Goal: Share content: Distribute website content to other platforms or users

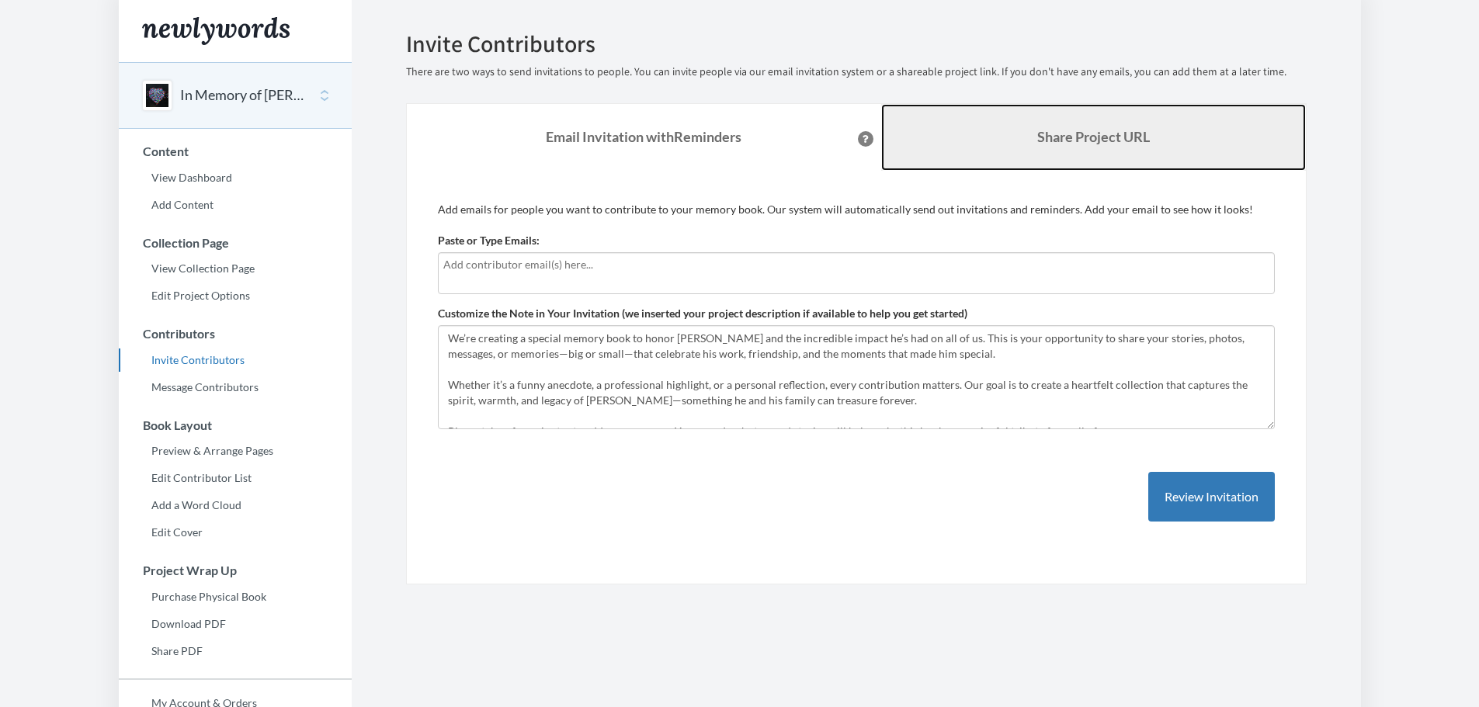
click at [1057, 136] on b "Share Project URL" at bounding box center [1093, 136] width 113 height 17
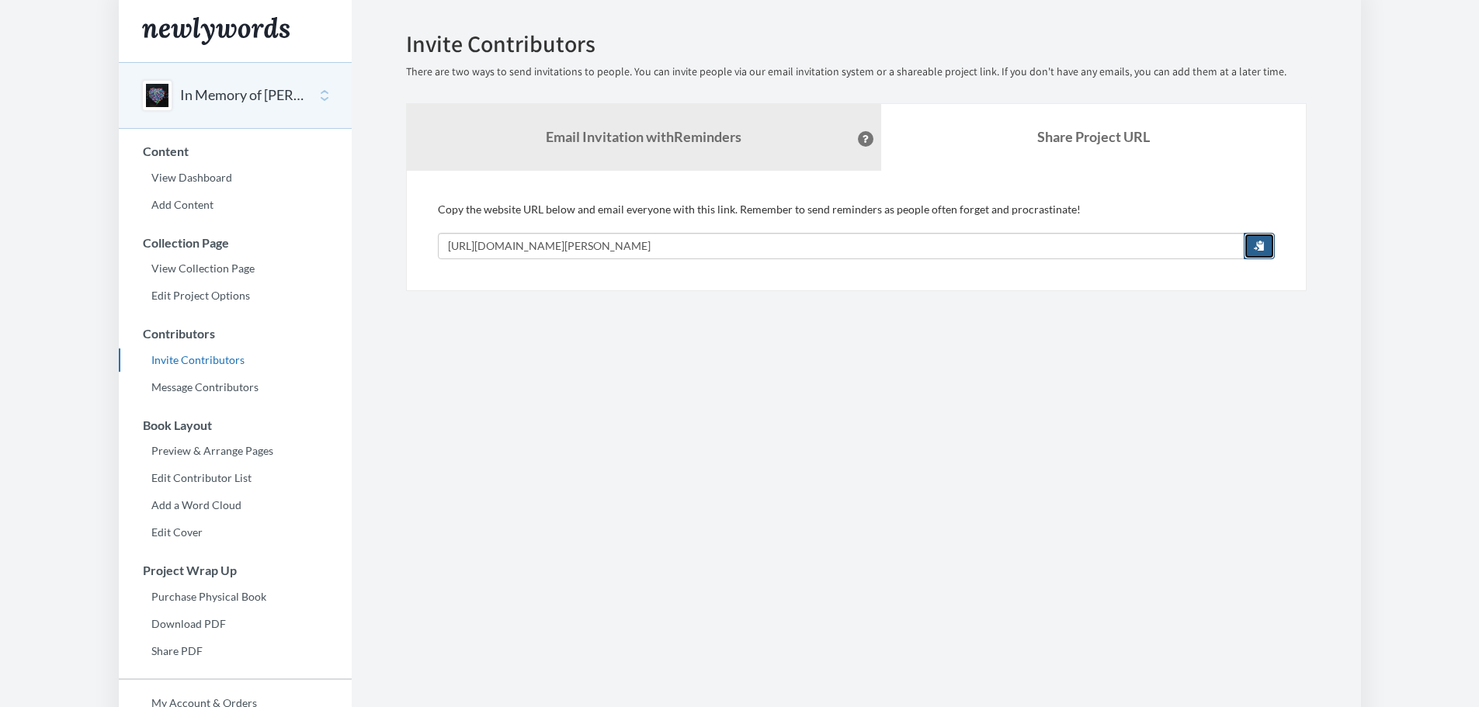
click at [1265, 238] on button "button" at bounding box center [1259, 246] width 31 height 26
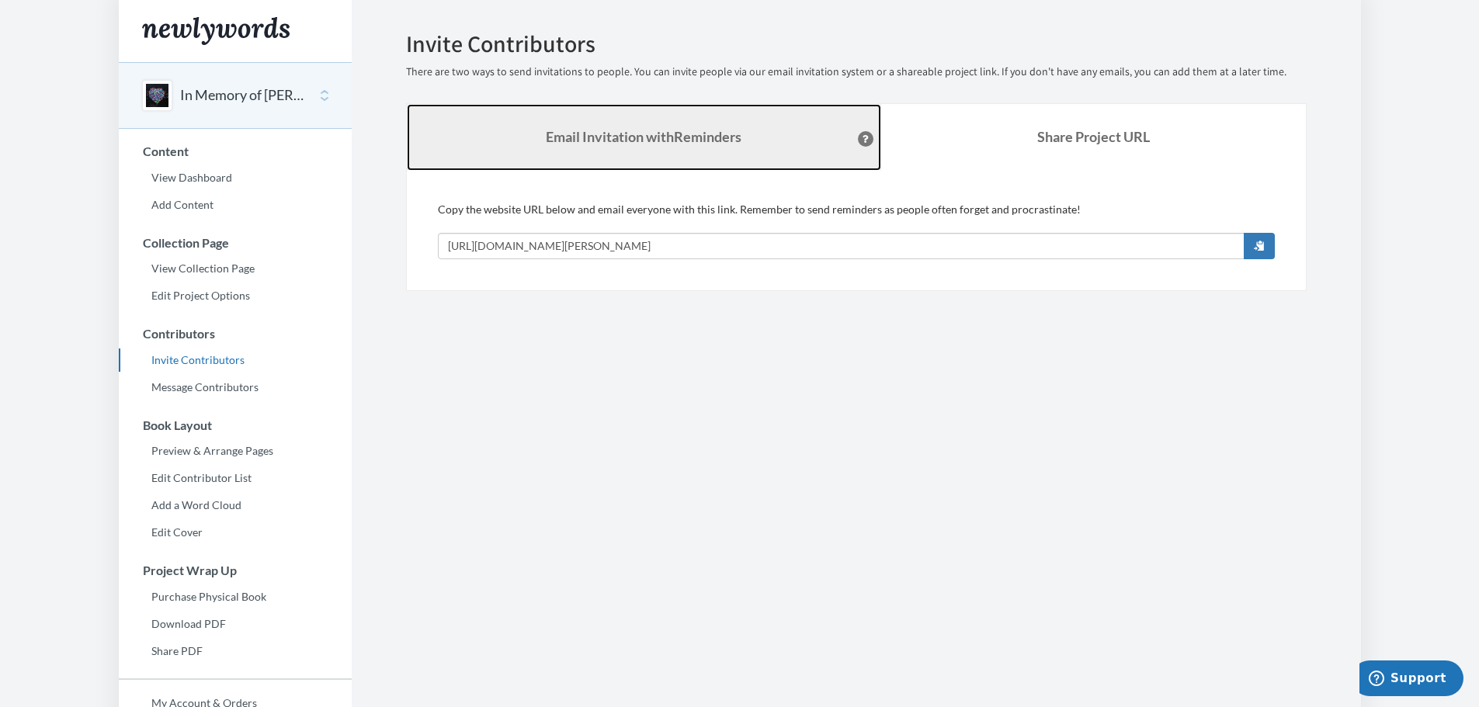
click at [655, 135] on strong "Email Invitation with Reminders" at bounding box center [644, 136] width 196 height 17
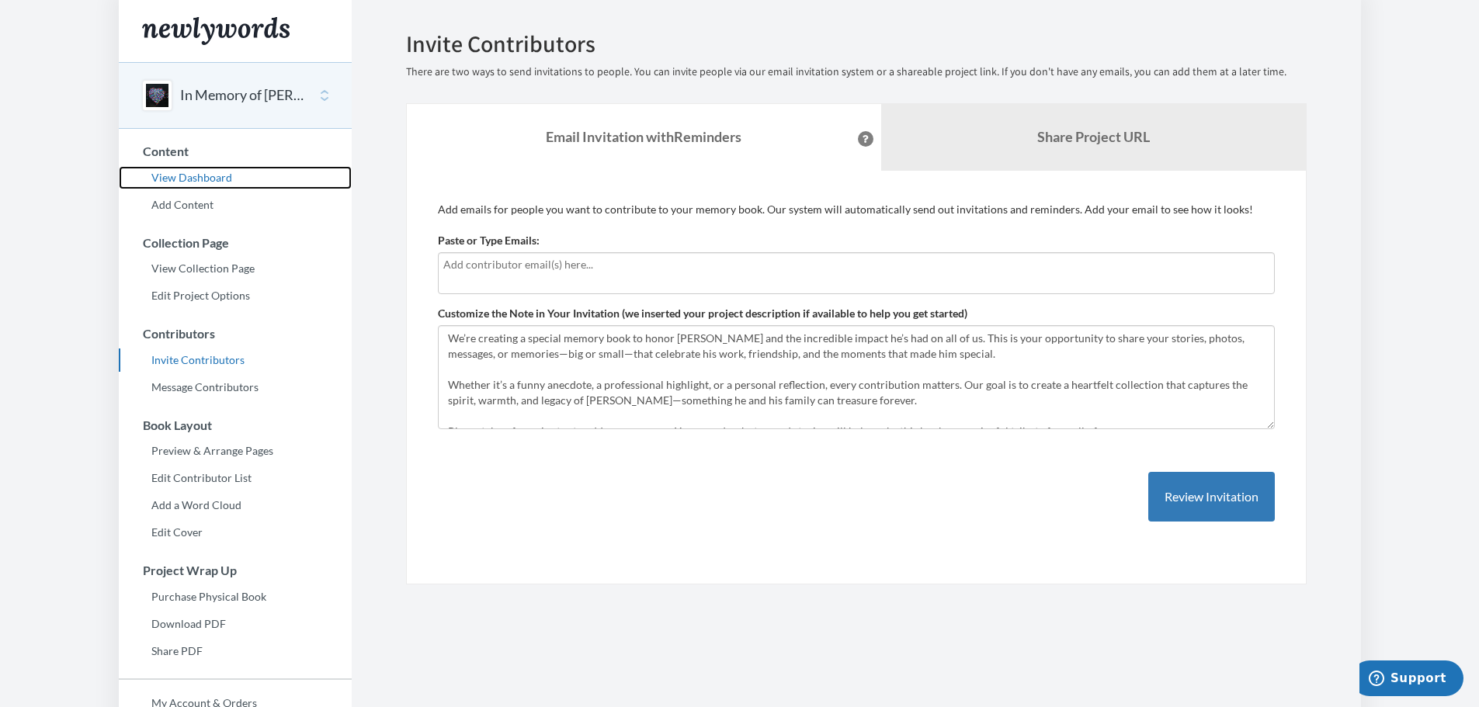
click at [210, 186] on link "View Dashboard" at bounding box center [235, 177] width 233 height 23
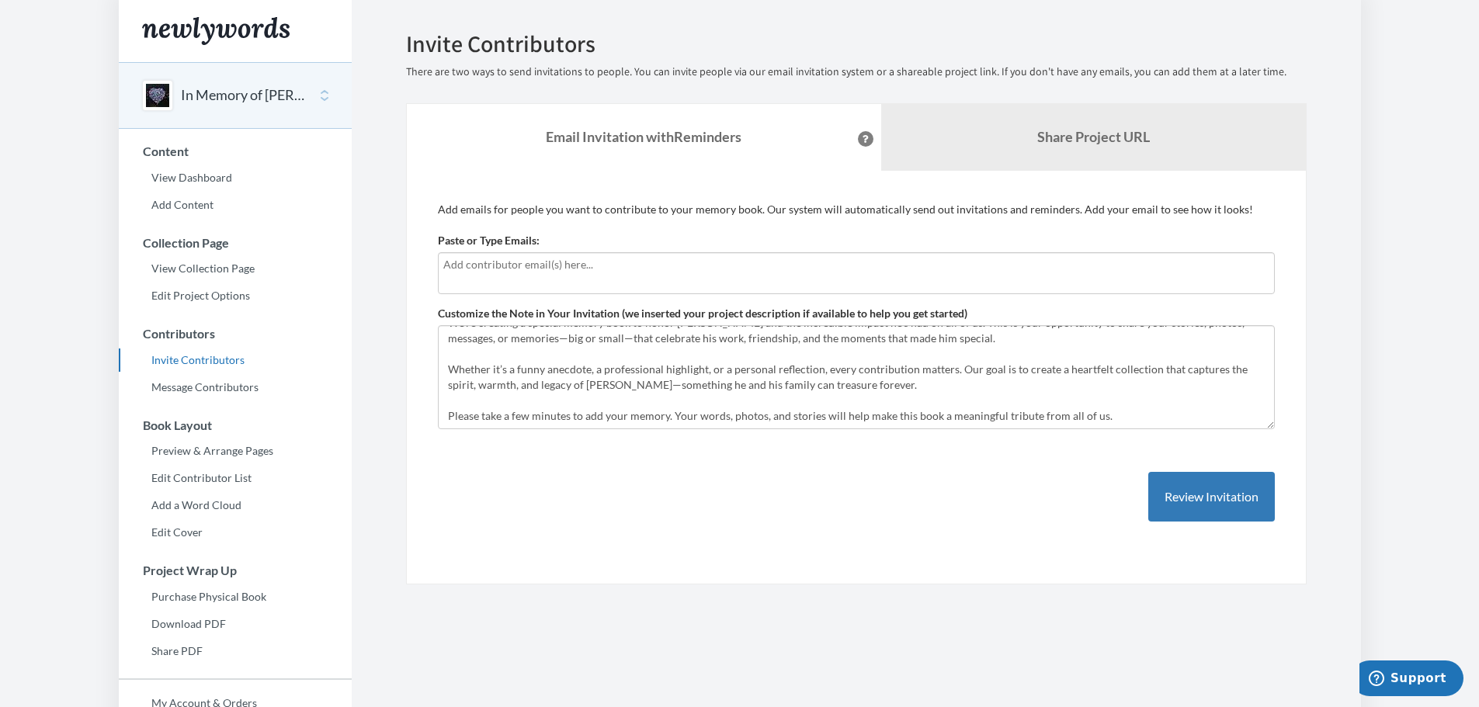
click at [259, 92] on button "In Memory of [PERSON_NAME]" at bounding box center [244, 95] width 126 height 20
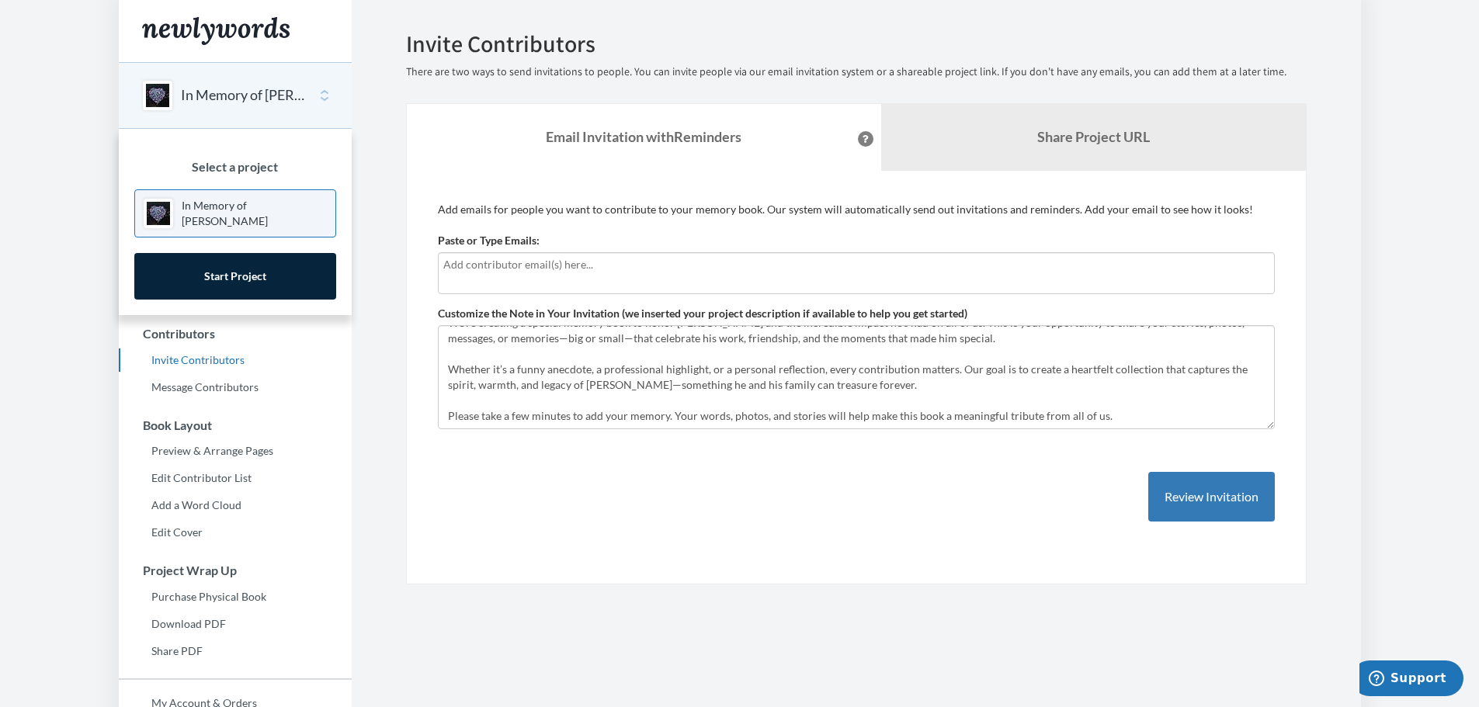
click at [259, 92] on button "In Memory of [PERSON_NAME]" at bounding box center [244, 95] width 126 height 20
